Goal: Information Seeking & Learning: Learn about a topic

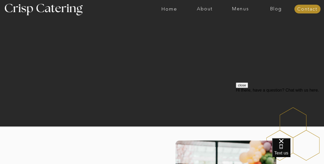
scroll to position [35, 0]
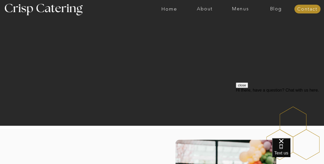
click at [240, 9] on nav "Menus" at bounding box center [241, 8] width 36 height 5
click at [228, 30] on nav "Winter (Sep-Feb)" at bounding box center [240, 30] width 43 height 5
